Goal: Information Seeking & Learning: Find contact information

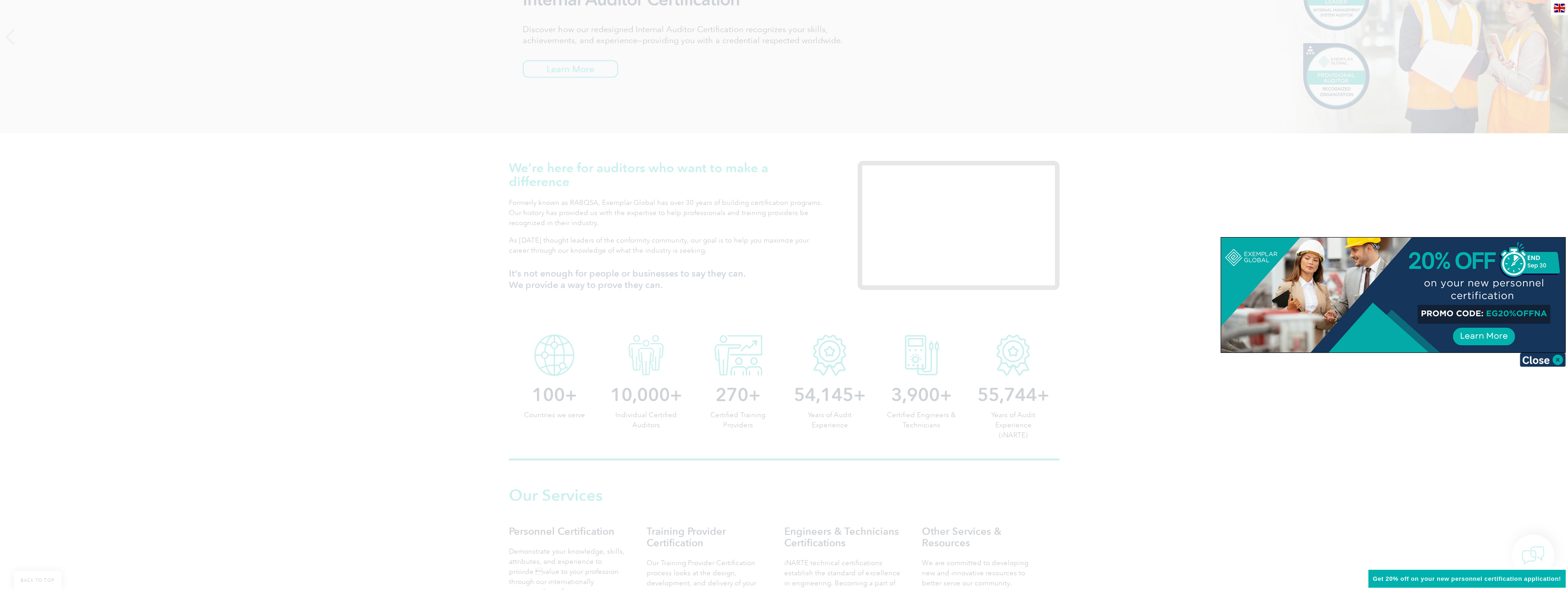
scroll to position [91, 0]
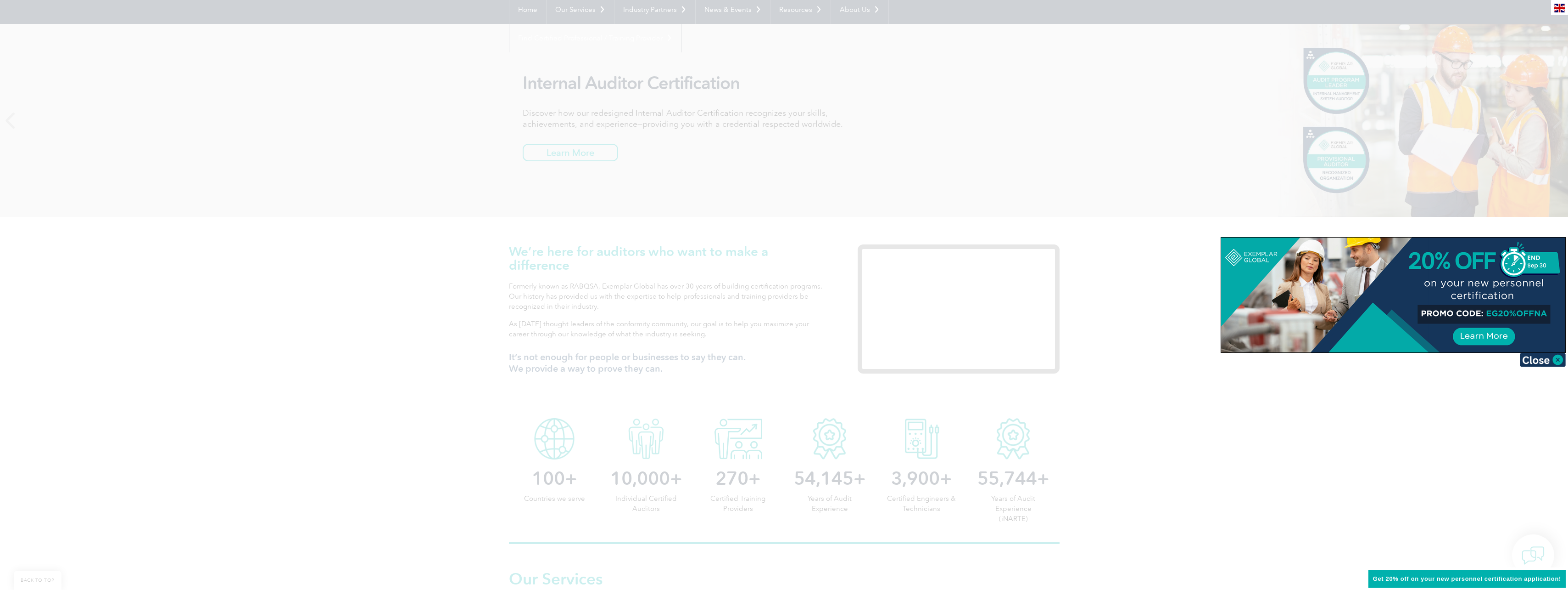
click at [753, 246] on div at bounding box center [784, 295] width 1568 height 590
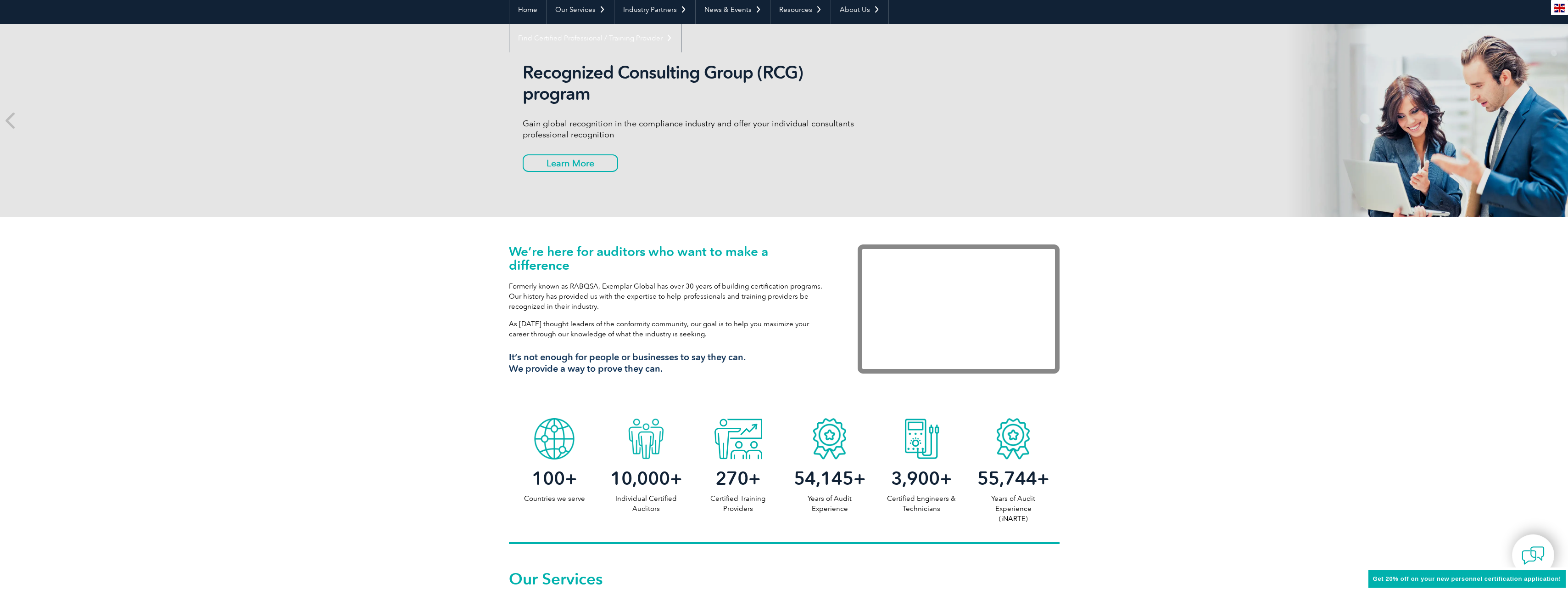
scroll to position [0, 0]
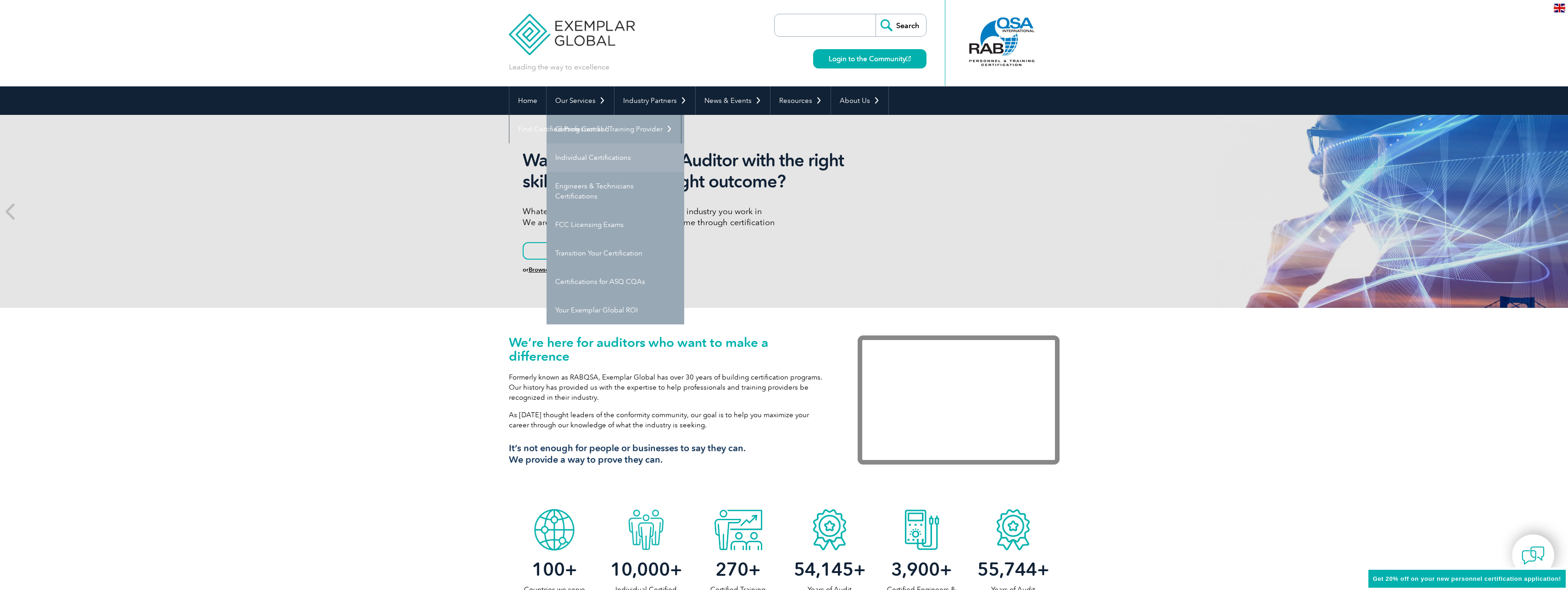
click at [602, 156] on link "Individual Certifications" at bounding box center [615, 158] width 138 height 28
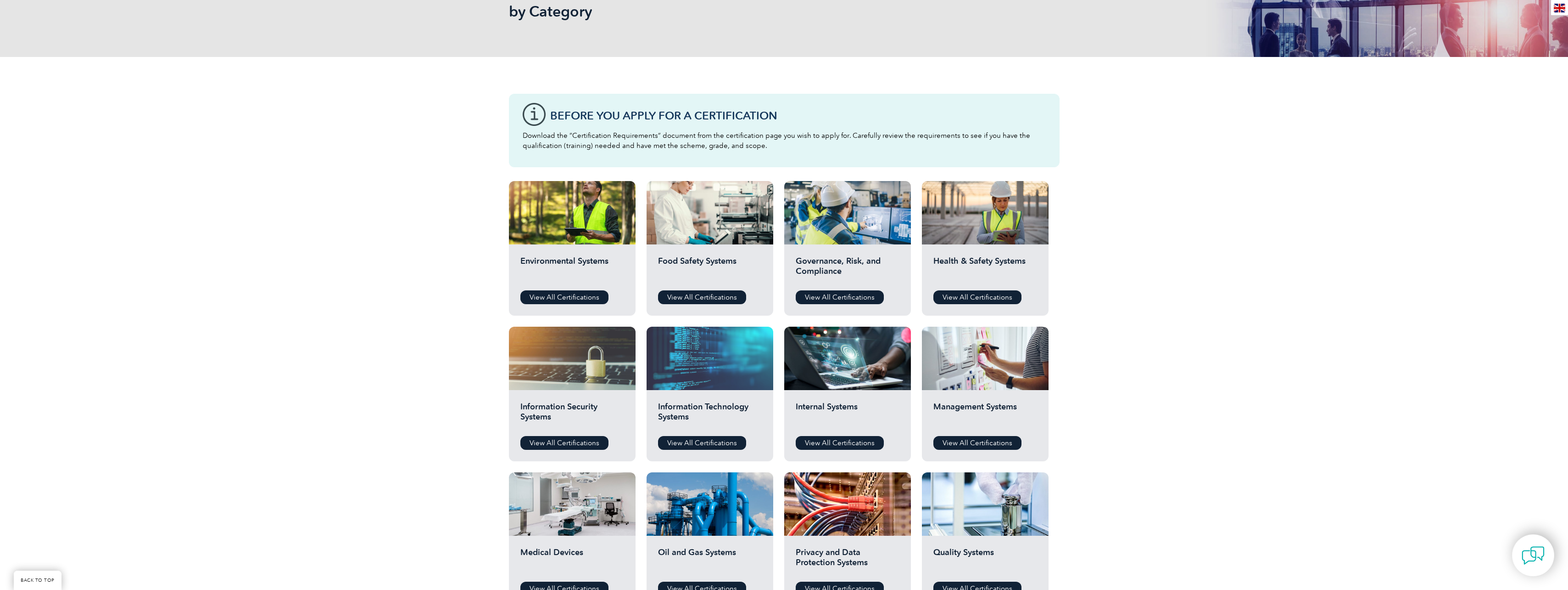
scroll to position [184, 0]
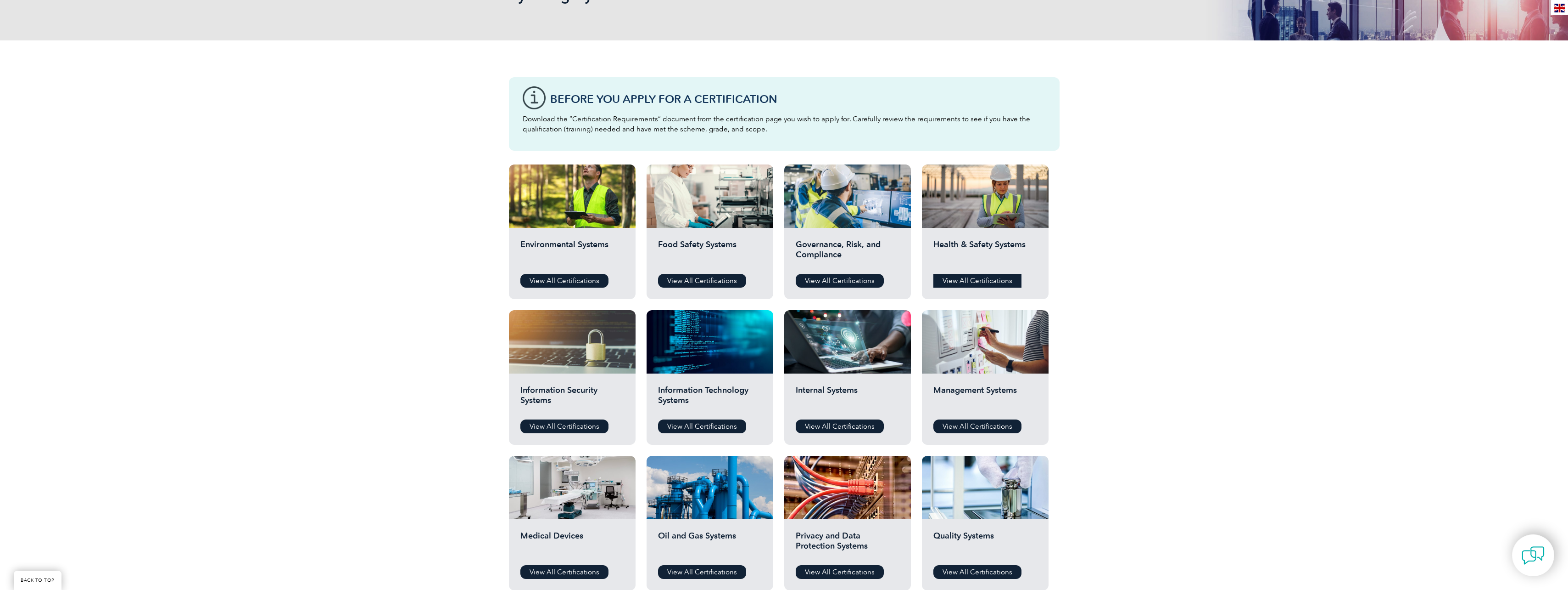
click at [969, 279] on link "View All Certifications" at bounding box center [977, 280] width 88 height 13
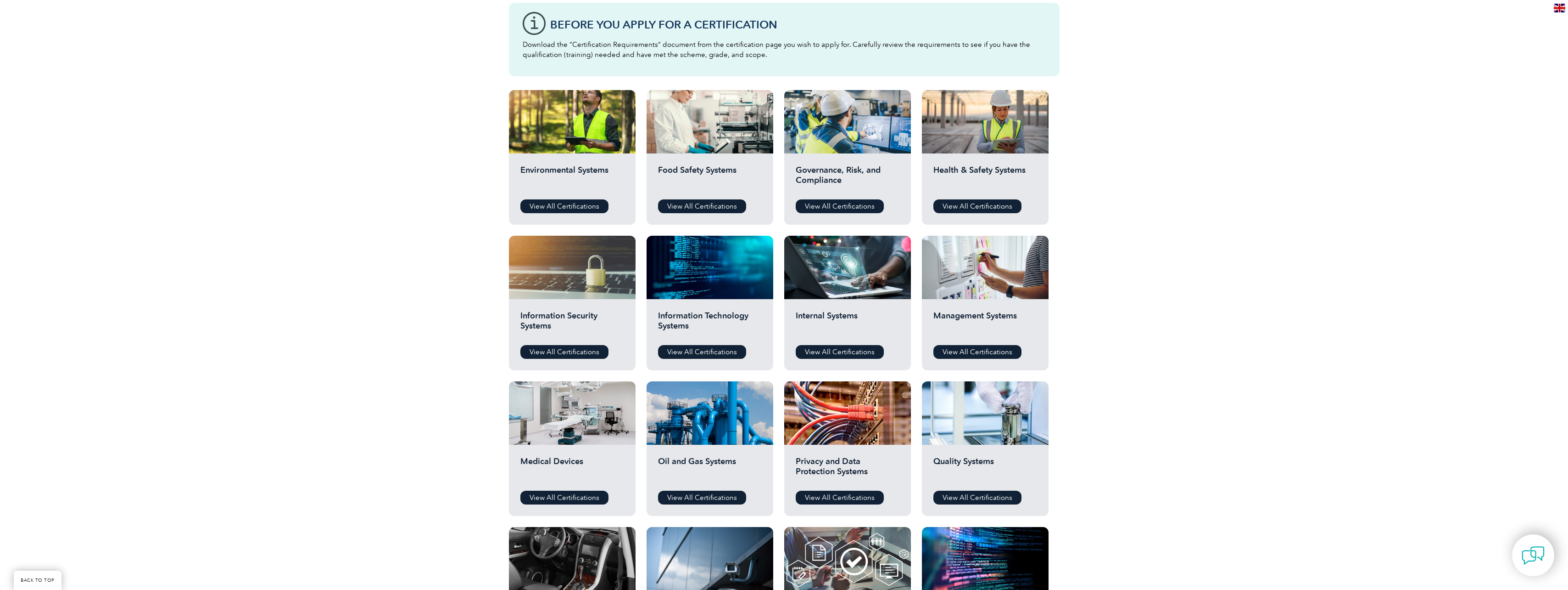
scroll to position [276, 0]
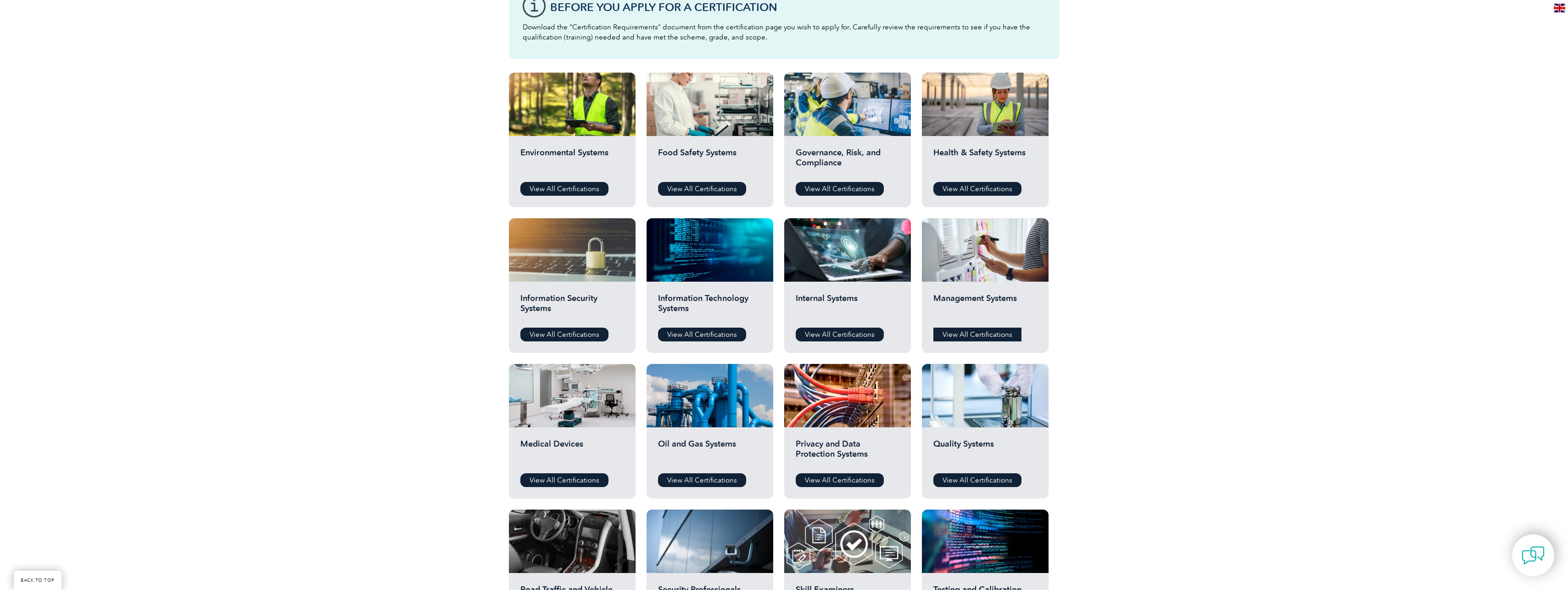
click at [976, 330] on link "View All Certifications" at bounding box center [977, 334] width 88 height 13
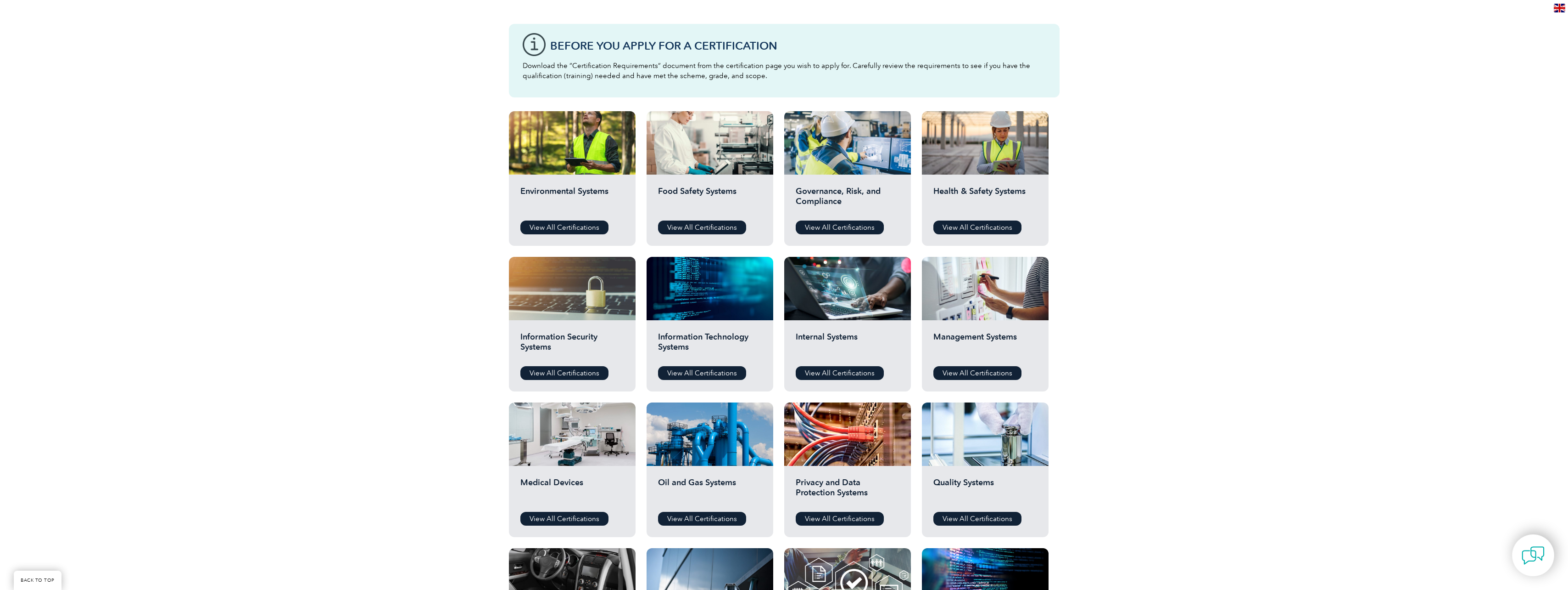
scroll to position [138, 0]
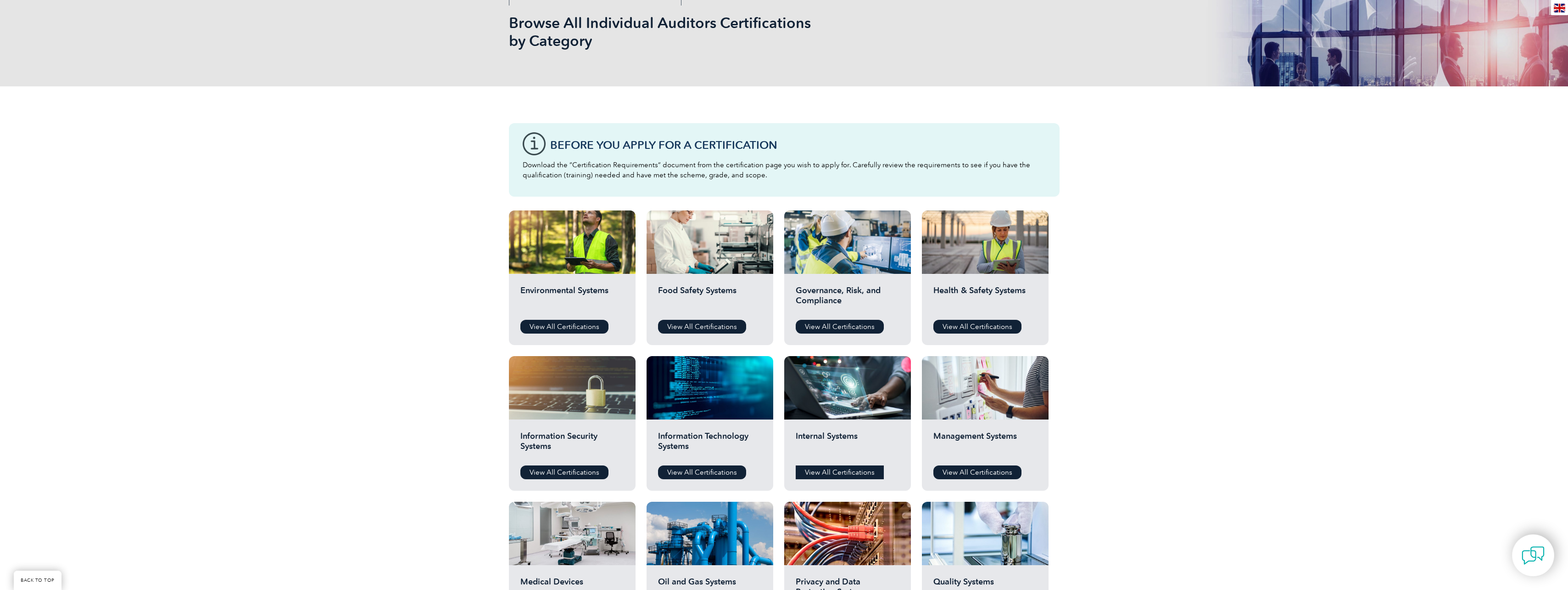
click at [835, 473] on link "View All Certifications" at bounding box center [840, 472] width 88 height 13
click at [978, 328] on link "View All Certifications" at bounding box center [977, 326] width 88 height 13
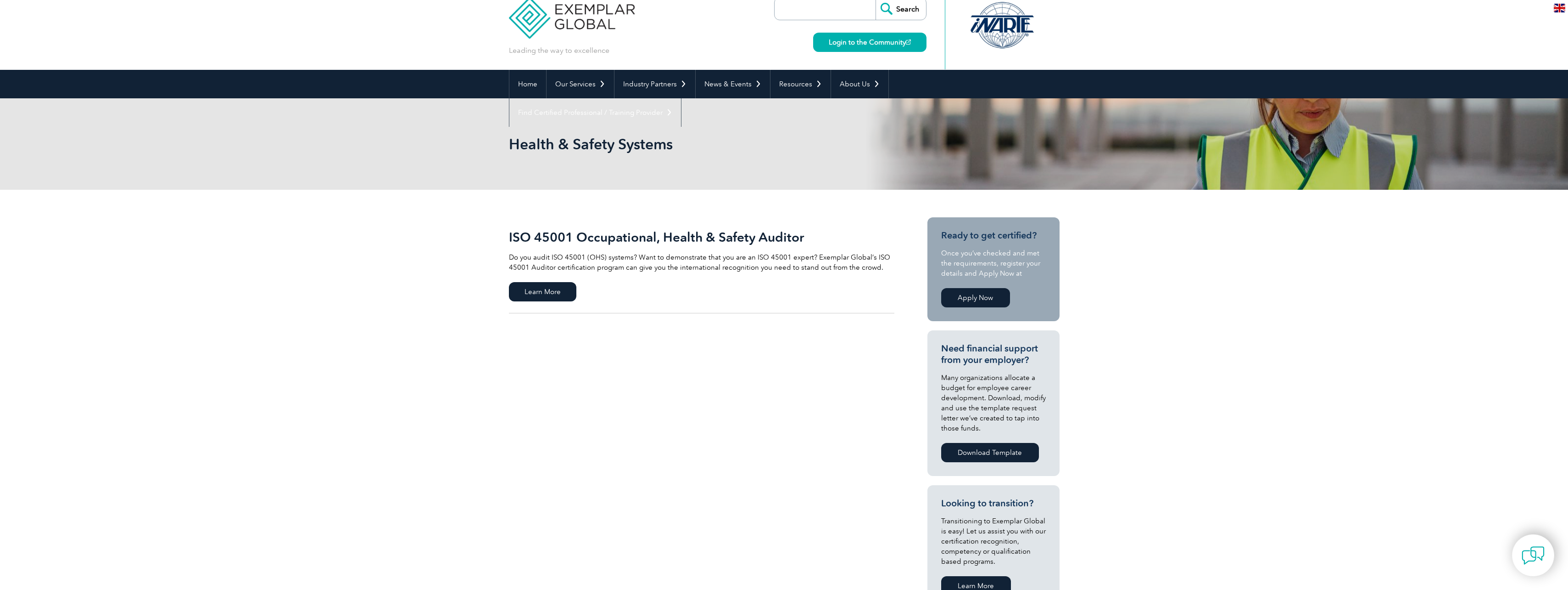
scroll to position [46, 0]
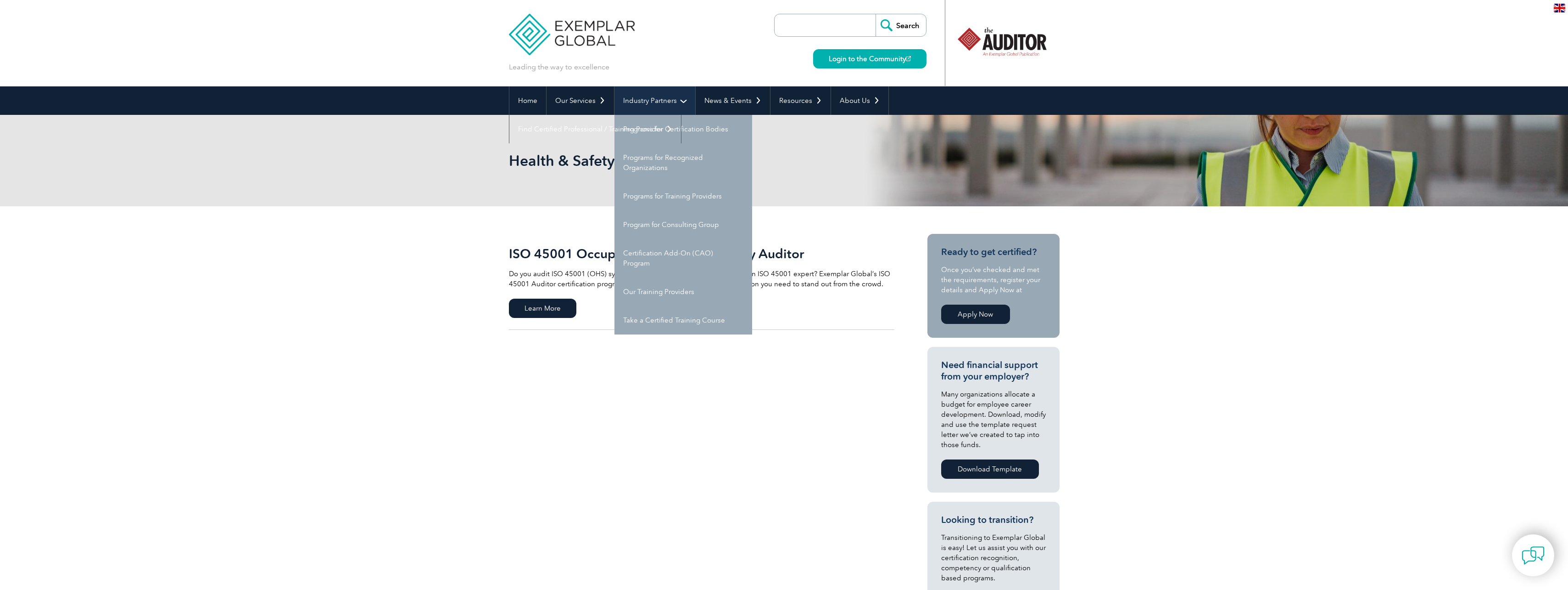
click at [633, 107] on link "Industry Partners" at bounding box center [655, 100] width 81 height 28
click at [664, 294] on link "Our Training Providers" at bounding box center [683, 291] width 138 height 28
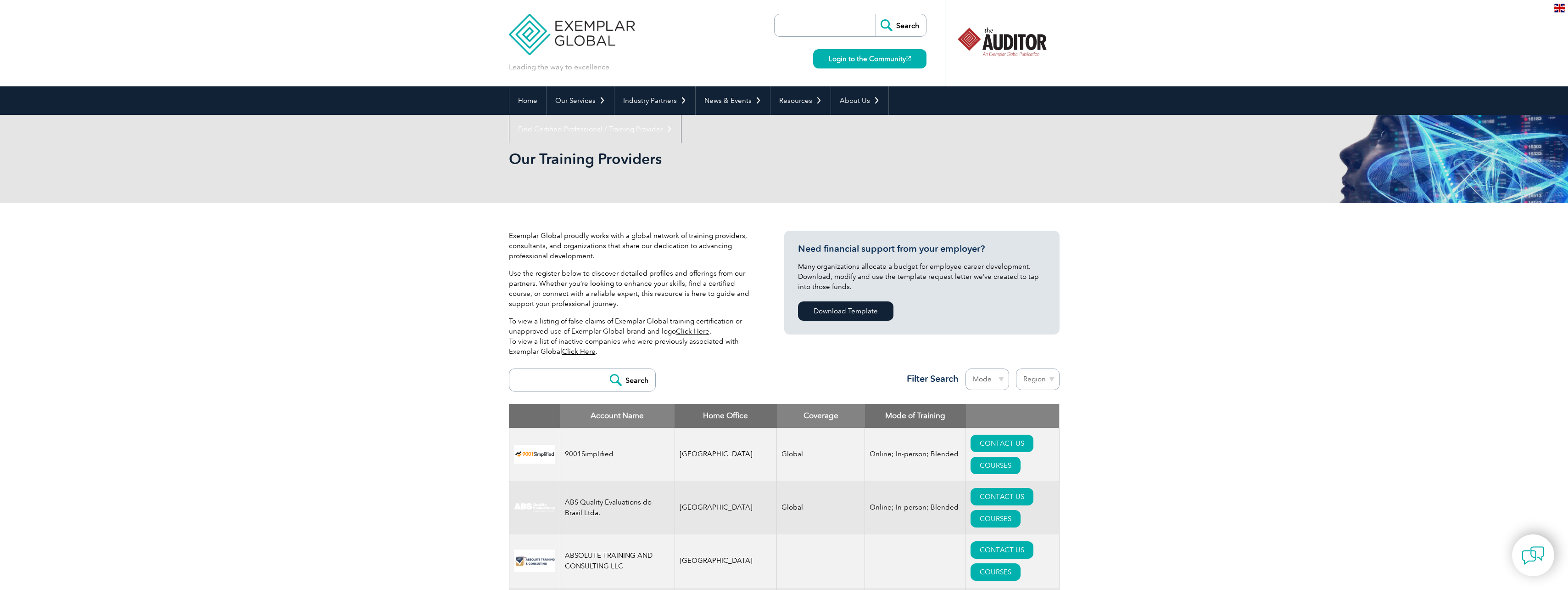
drag, startPoint x: 1342, startPoint y: 428, endPoint x: 1005, endPoint y: 46, distance: 509.4
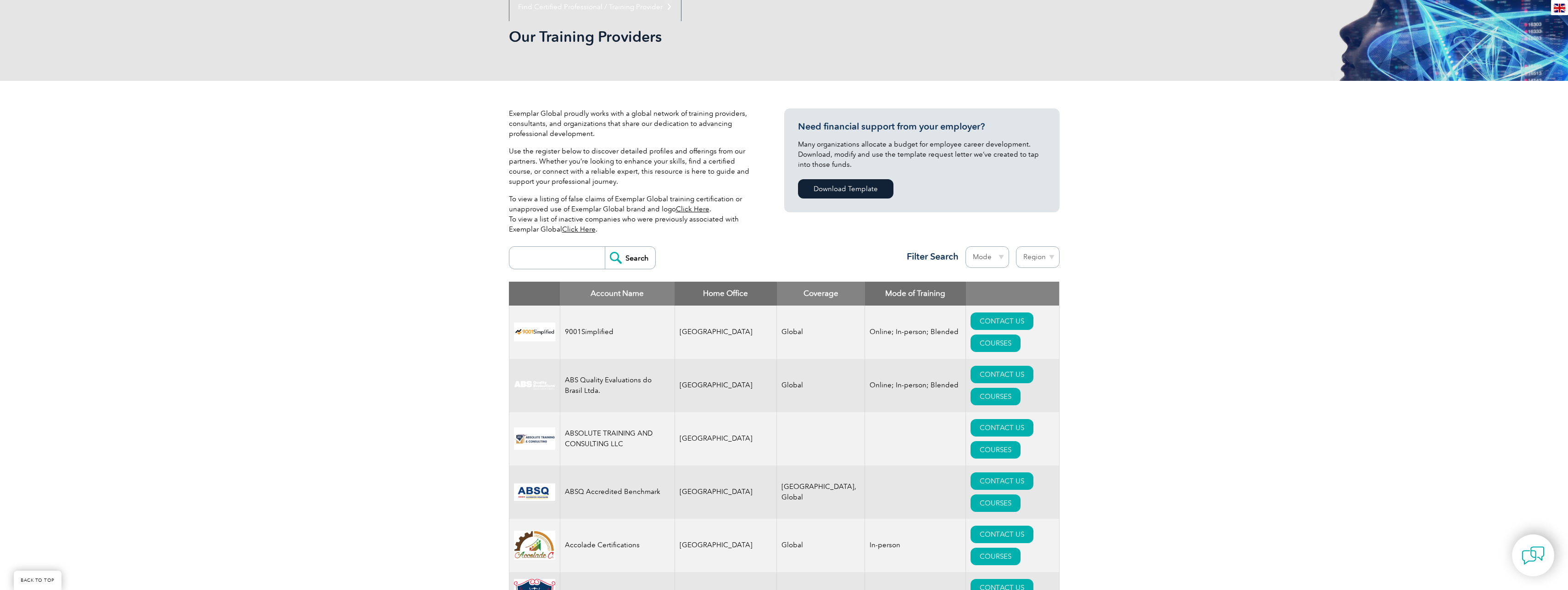
scroll to position [138, 0]
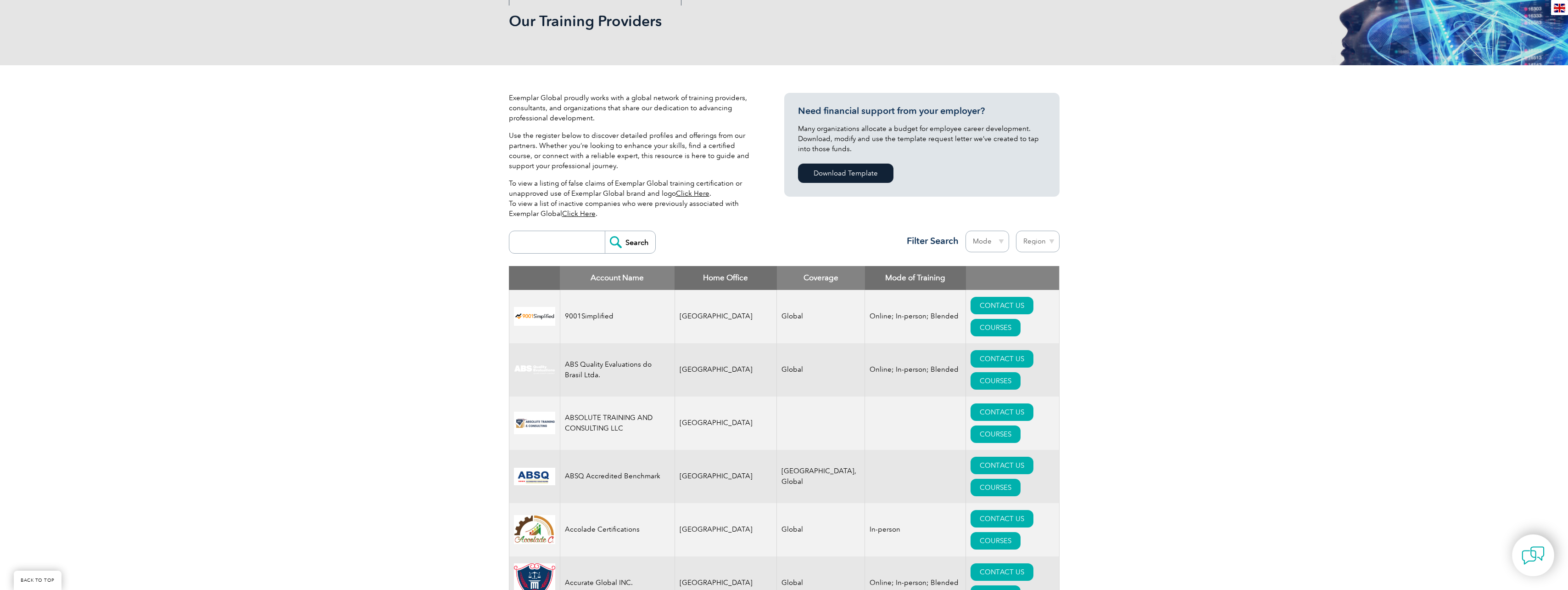
click at [1002, 239] on select "Mode Online In-person Blended" at bounding box center [988, 241] width 44 height 22
click at [1027, 236] on select "Region Australia Bahrain Bangladesh Brazil Canada Colombia Dominican Republic E…" at bounding box center [1038, 241] width 44 height 22
select select "New Zealand"
click at [1016, 231] on select "Region Australia Bahrain Bangladesh Brazil Canada Colombia Dominican Republic E…" at bounding box center [1038, 241] width 44 height 22
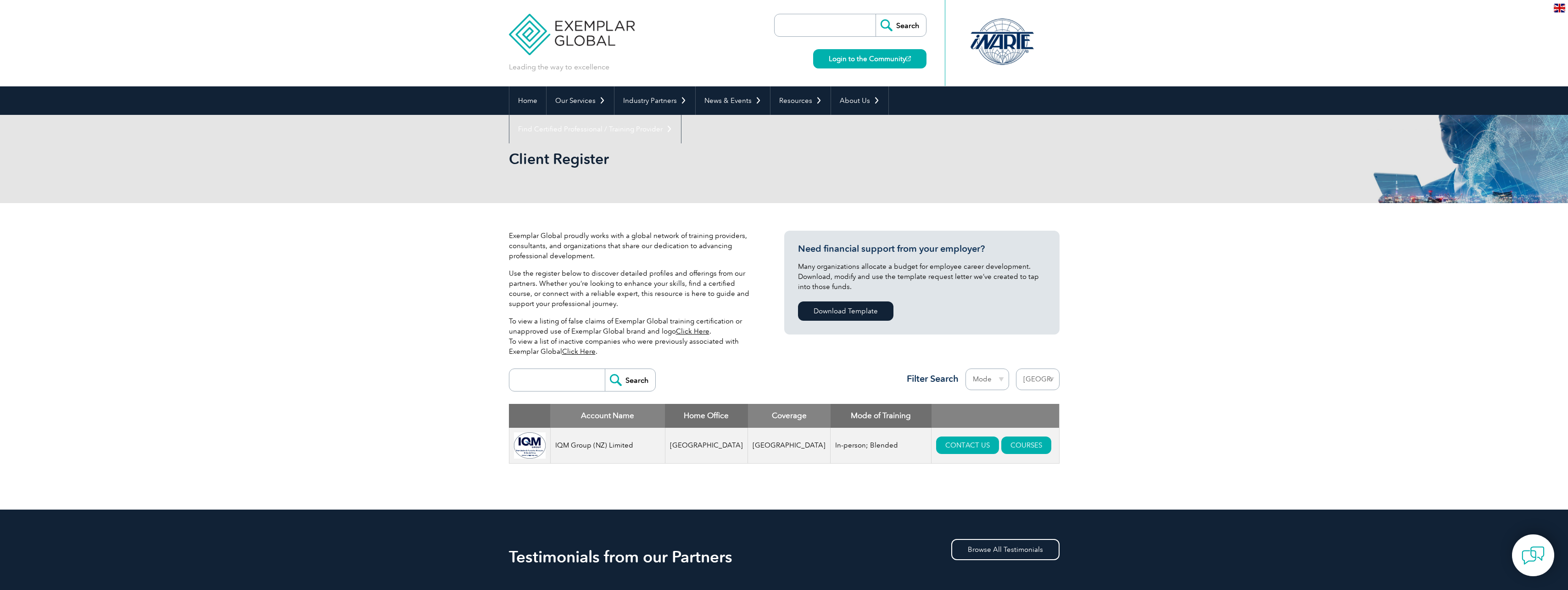
select select "New Zealand"
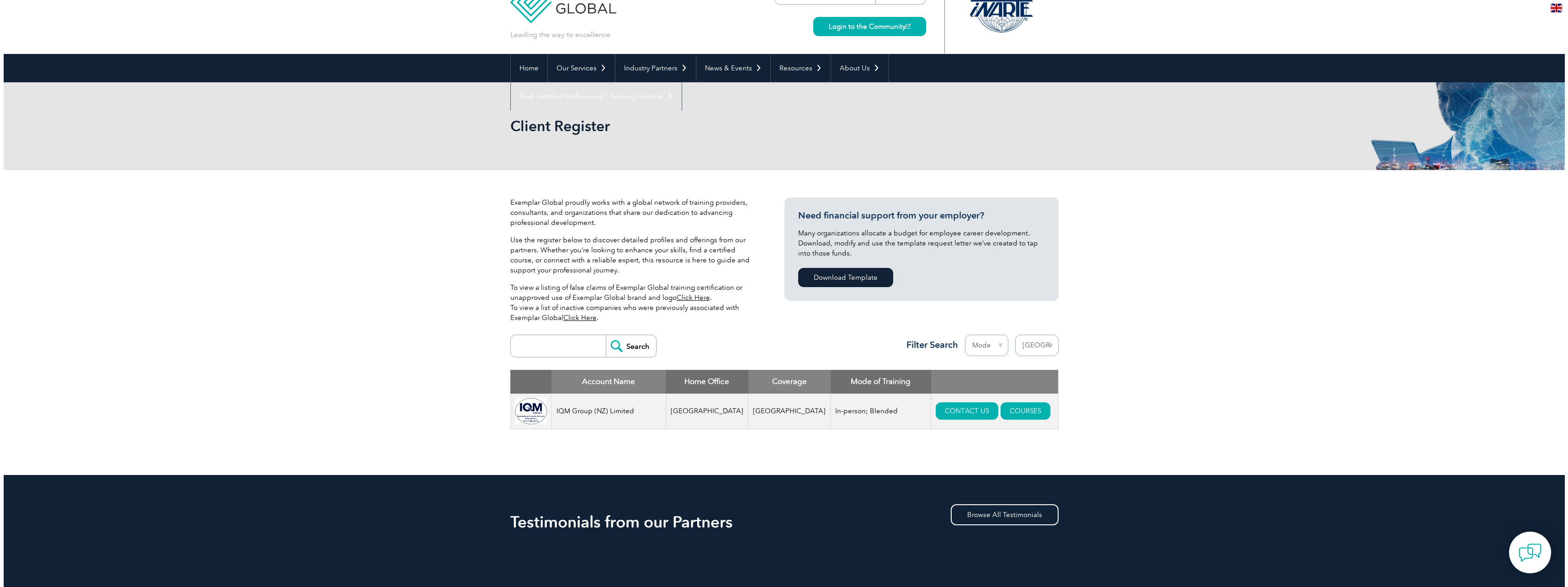
scroll to position [46, 0]
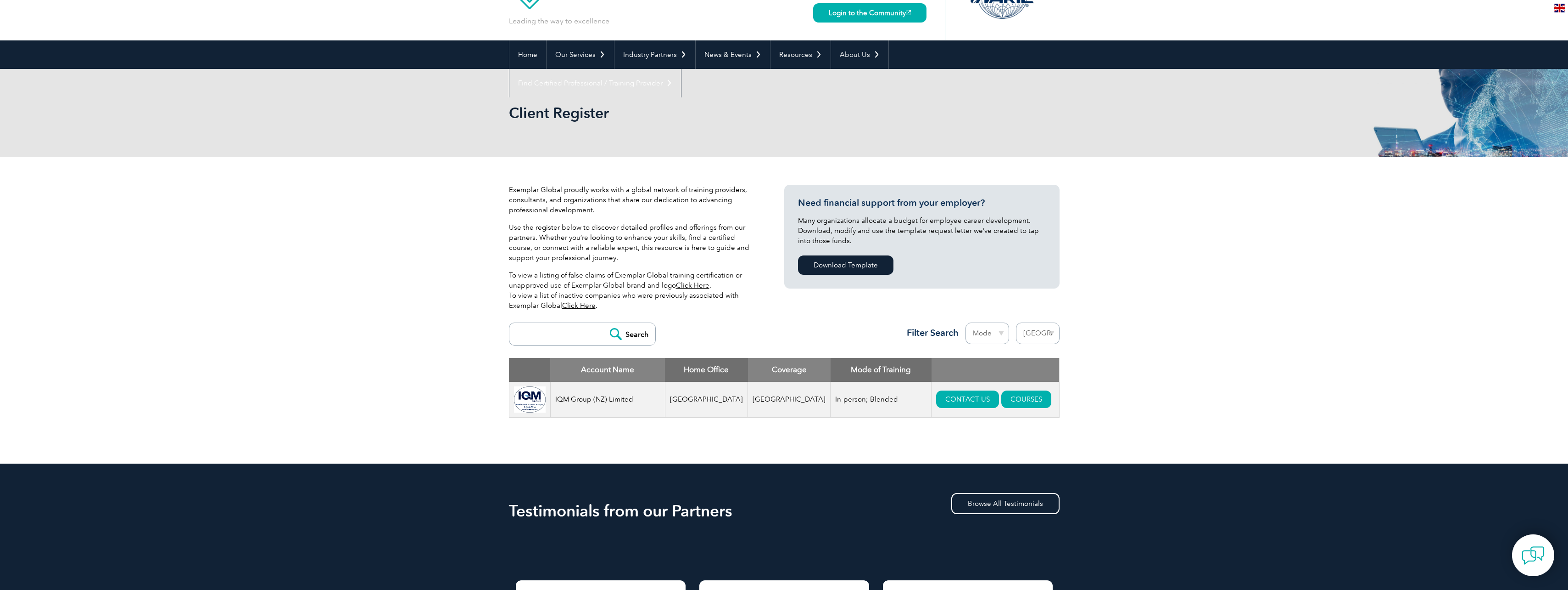
click at [527, 401] on img at bounding box center [530, 399] width 32 height 26
click at [1002, 400] on link "COURSES" at bounding box center [1026, 399] width 50 height 18
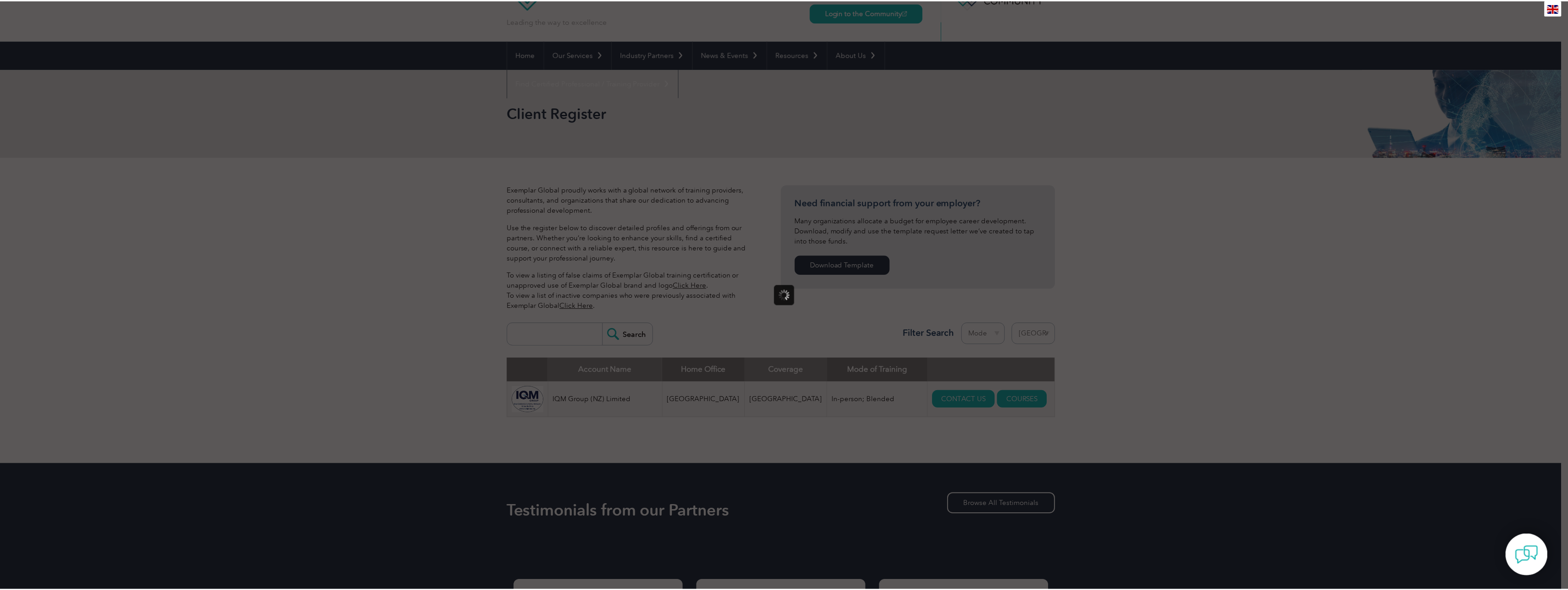
scroll to position [0, 0]
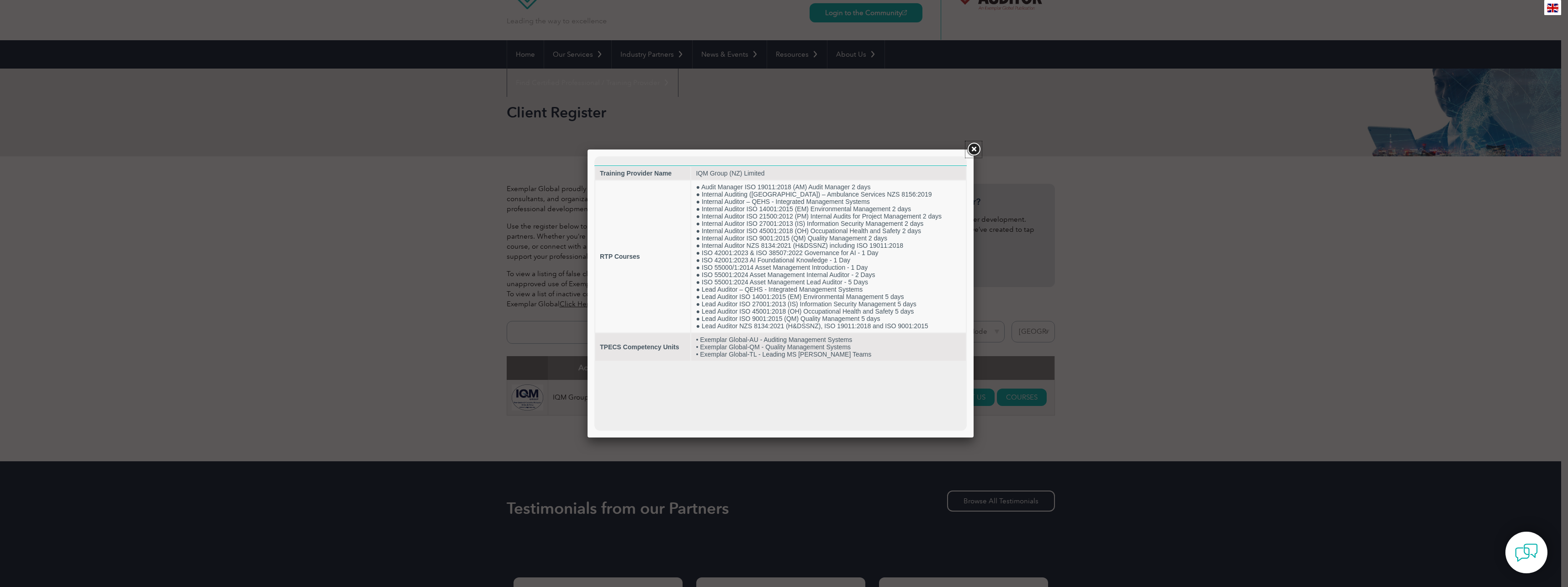
click at [975, 152] on link at bounding box center [973, 149] width 16 height 16
